Goal: Information Seeking & Learning: Learn about a topic

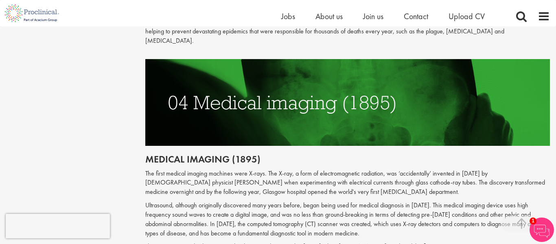
scroll to position [944, 0]
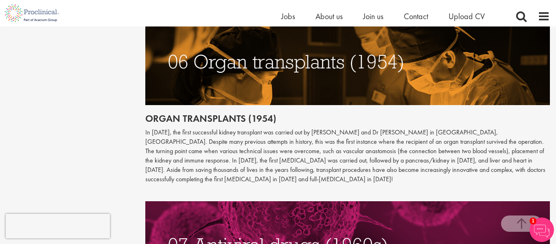
scroll to position [1380, 0]
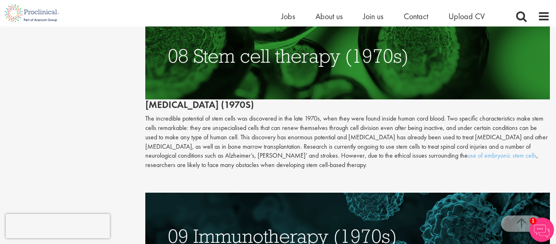
scroll to position [1692, 0]
